Goal: Information Seeking & Learning: Check status

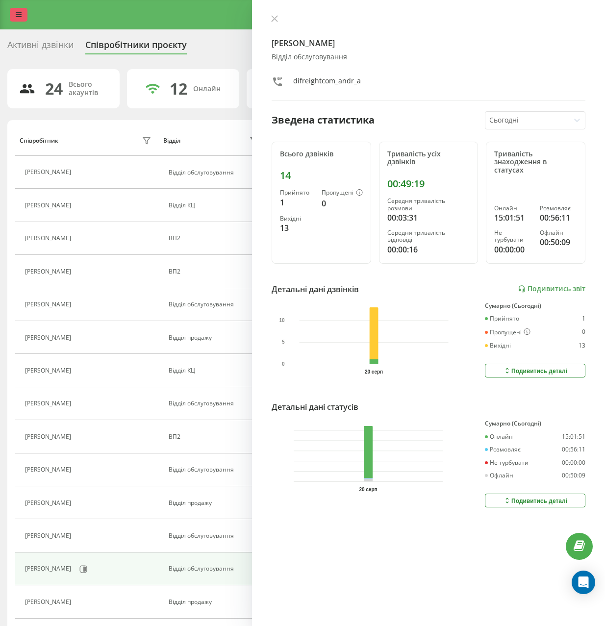
click at [22, 21] on link at bounding box center [19, 15] width 18 height 14
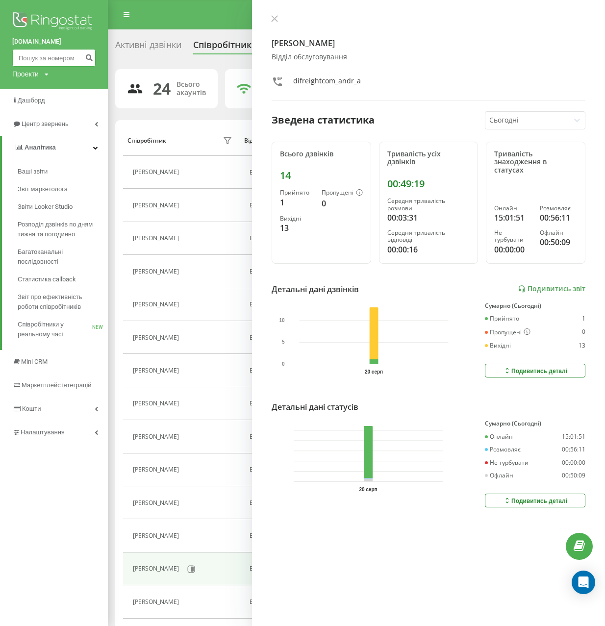
click at [35, 60] on input at bounding box center [53, 58] width 83 height 18
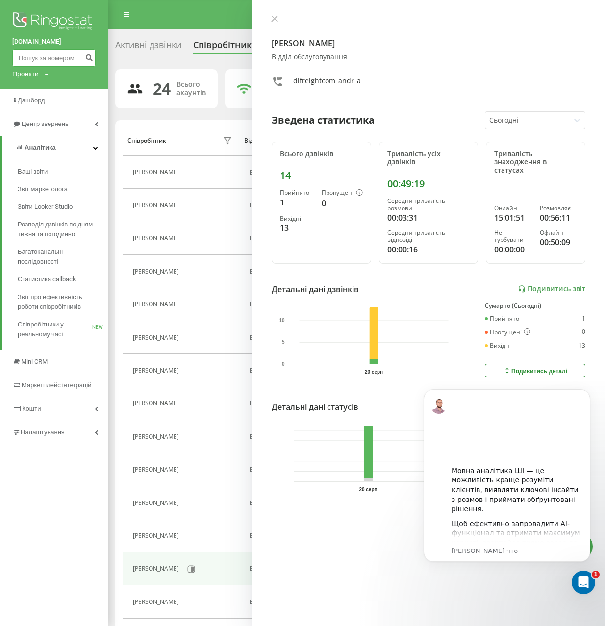
paste input "+380634203560"
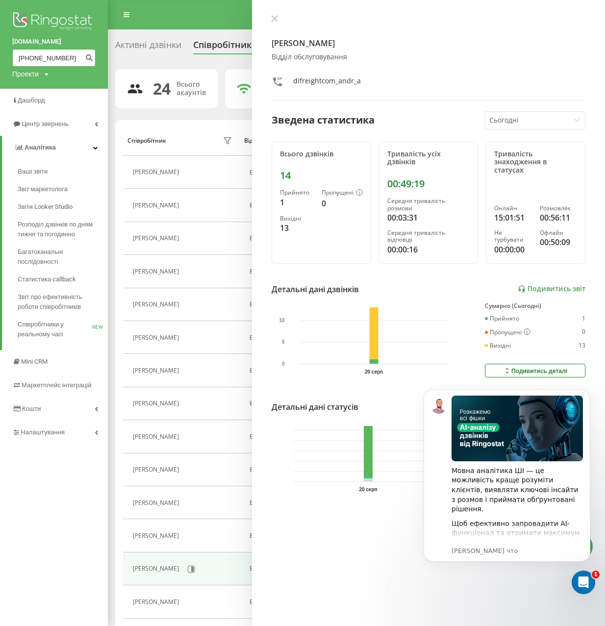
click at [23, 55] on input "+380634203560" at bounding box center [53, 58] width 83 height 18
type input "380634203560"
click at [85, 57] on button "submit" at bounding box center [88, 58] width 13 height 18
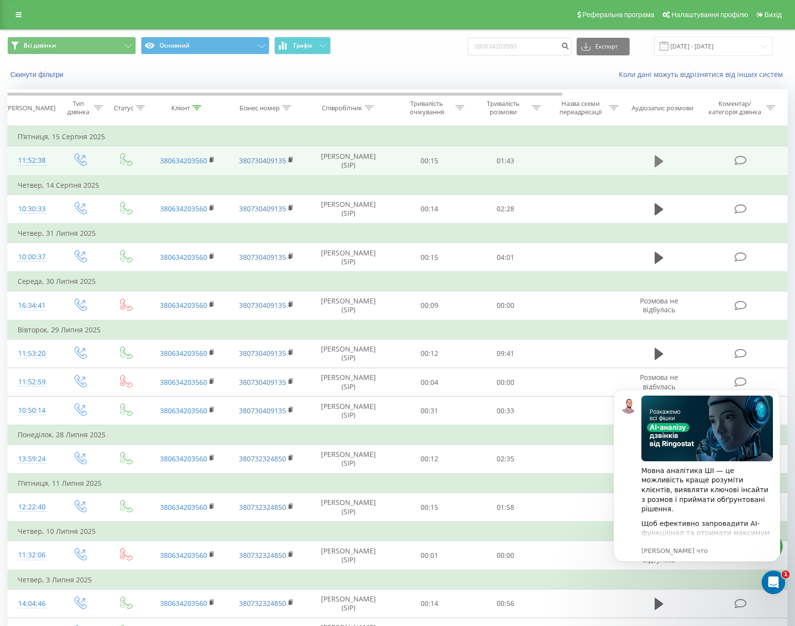
click at [612, 164] on icon at bounding box center [658, 161] width 9 height 12
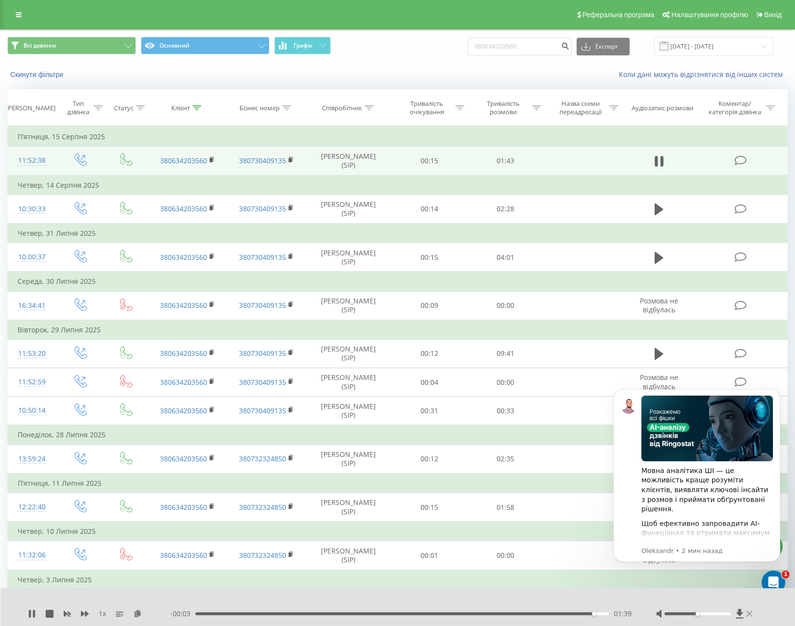
click at [612, 616] on icon at bounding box center [749, 614] width 6 height 8
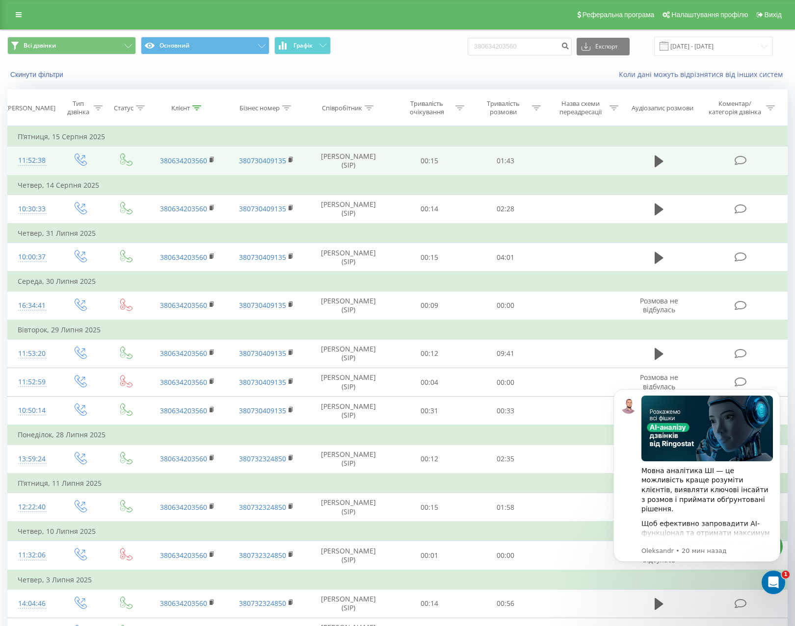
click at [12, 6] on div "Реферальна програма Налаштування профілю Вихід" at bounding box center [397, 14] width 795 height 29
click at [14, 11] on link at bounding box center [19, 15] width 18 height 14
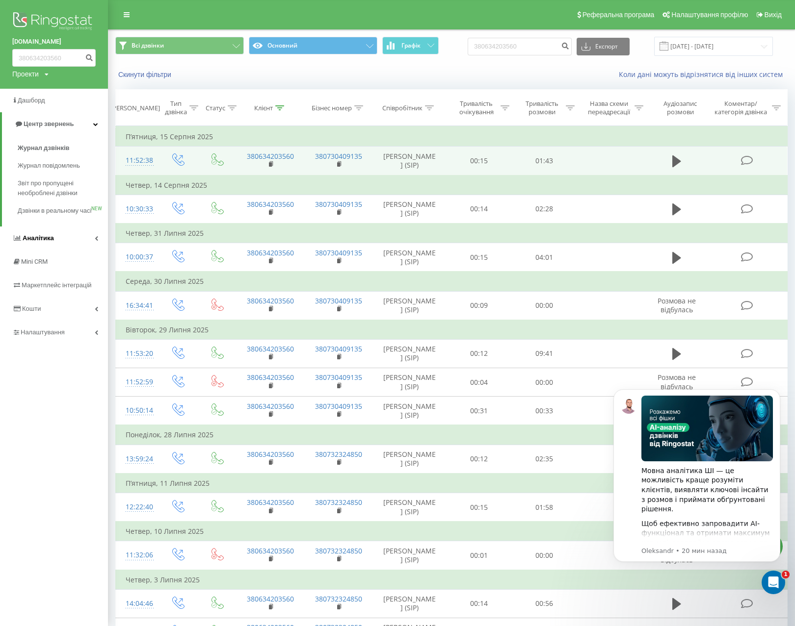
click at [38, 239] on link "Аналiтика" at bounding box center [54, 239] width 108 height 24
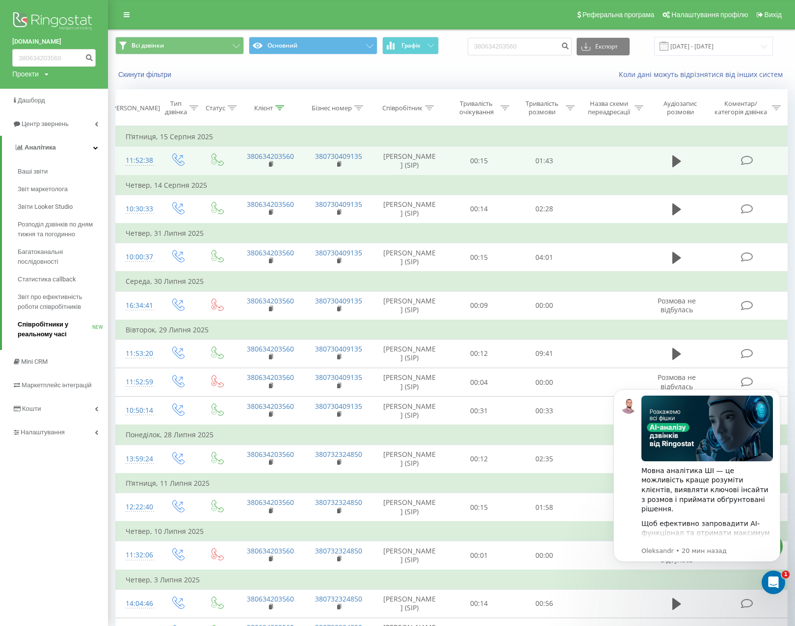
click at [41, 331] on span "Співробітники у реальному часі" at bounding box center [55, 330] width 75 height 20
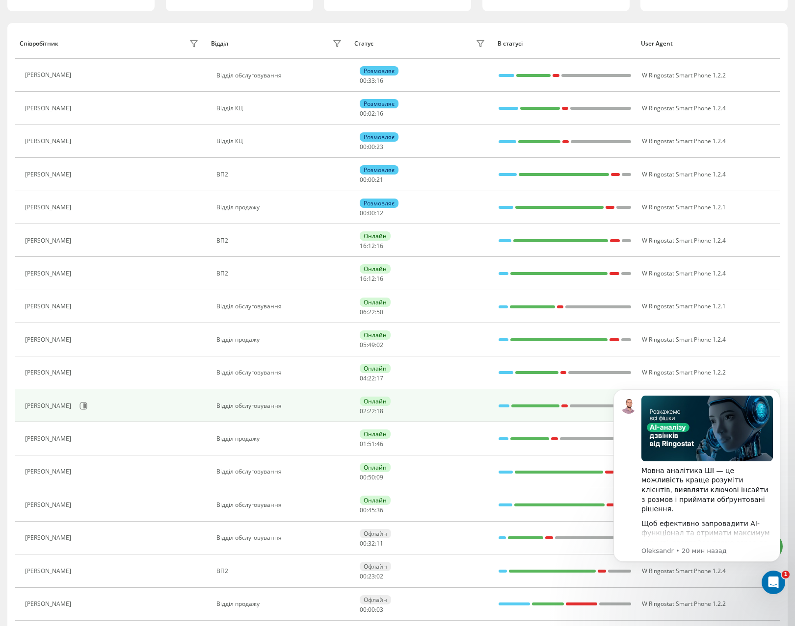
scroll to position [98, 0]
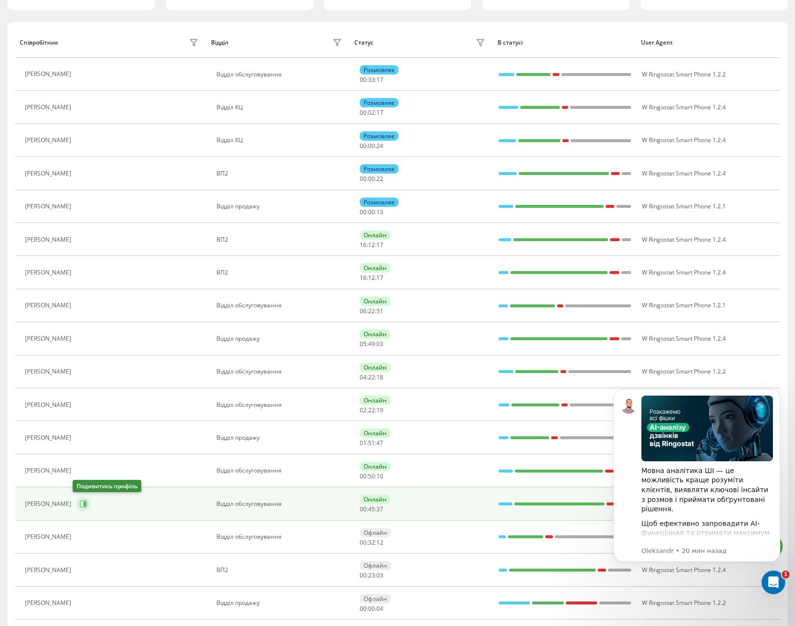
click at [79, 502] on icon at bounding box center [83, 504] width 8 height 8
